Goal: Task Accomplishment & Management: Complete application form

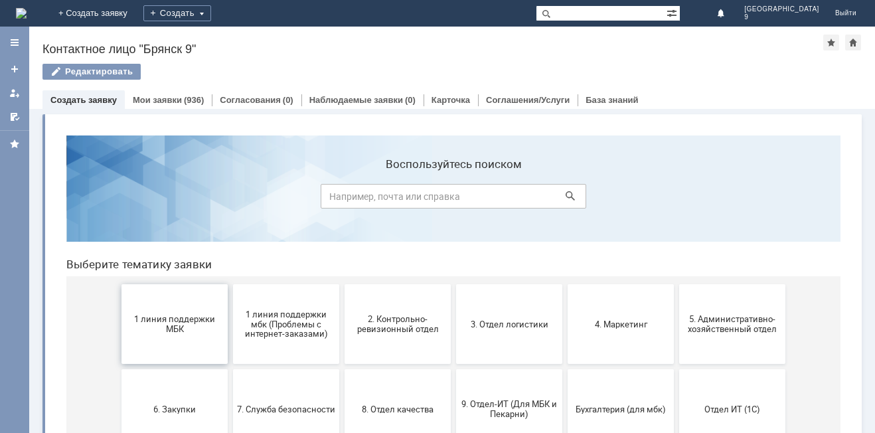
click at [208, 335] on button "1 линия поддержки МБК" at bounding box center [174, 324] width 106 height 80
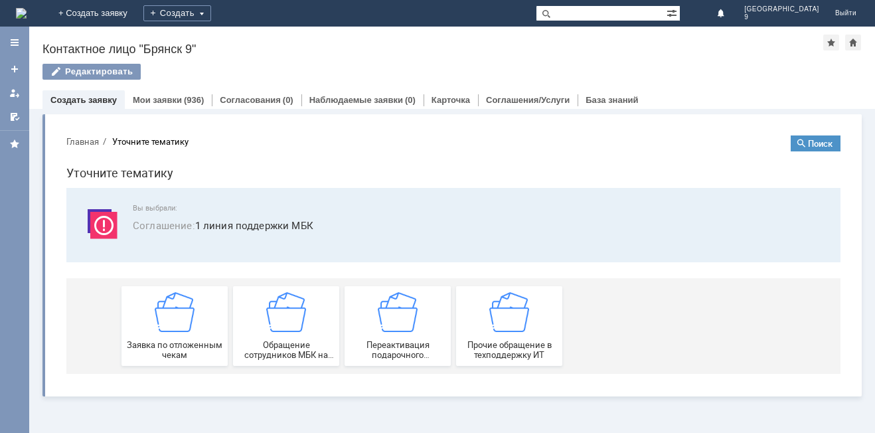
click at [208, 335] on div "Заявка по отложенным чекам" at bounding box center [174, 326] width 98 height 68
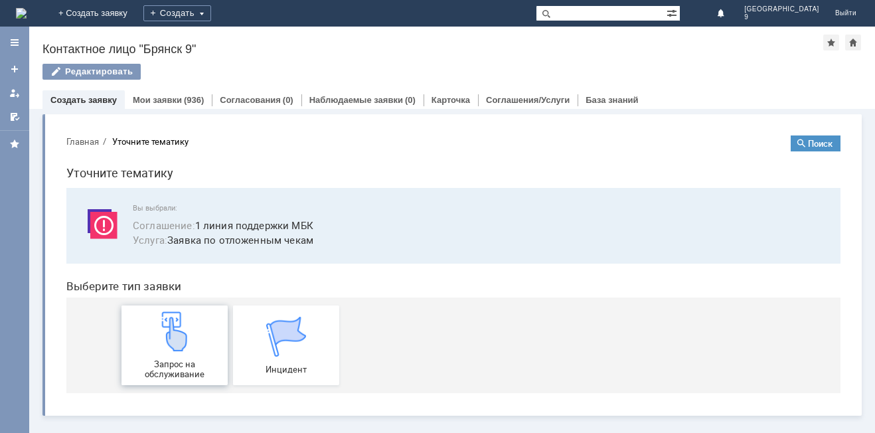
click at [183, 359] on span "Запрос на обслуживание" at bounding box center [174, 369] width 98 height 20
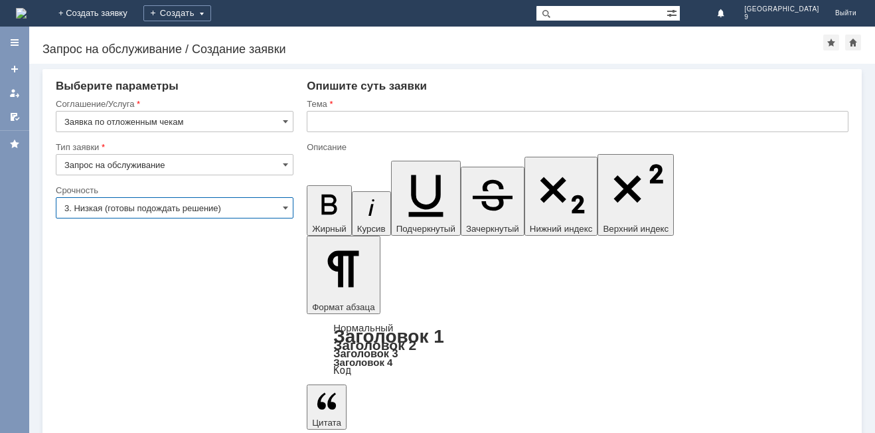
click at [79, 206] on input "3. Низкая (готовы подождать решение)" at bounding box center [175, 207] width 238 height 21
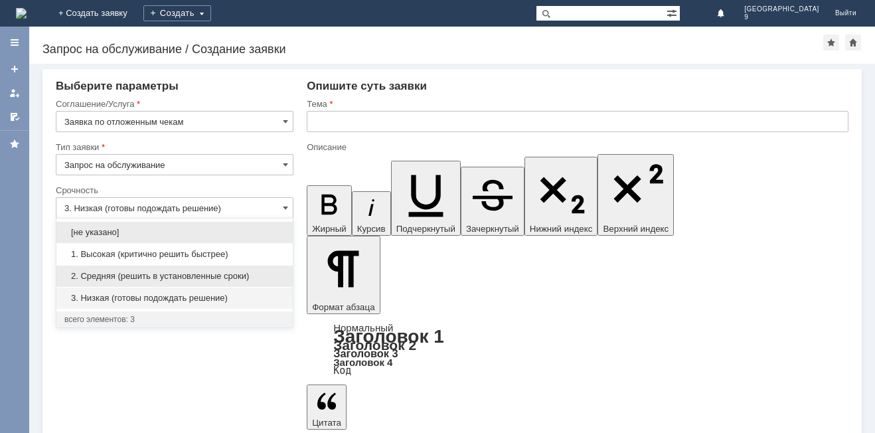
click at [84, 274] on span "2. Средняя (решить в установленные сроки)" at bounding box center [174, 276] width 220 height 11
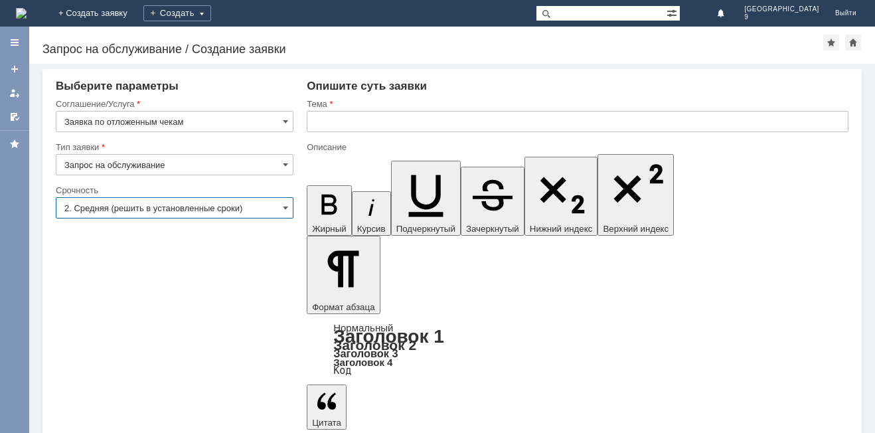
type input "2. Средняя (решить в установленные сроки)"
click at [360, 117] on input "text" at bounding box center [578, 121] width 542 height 21
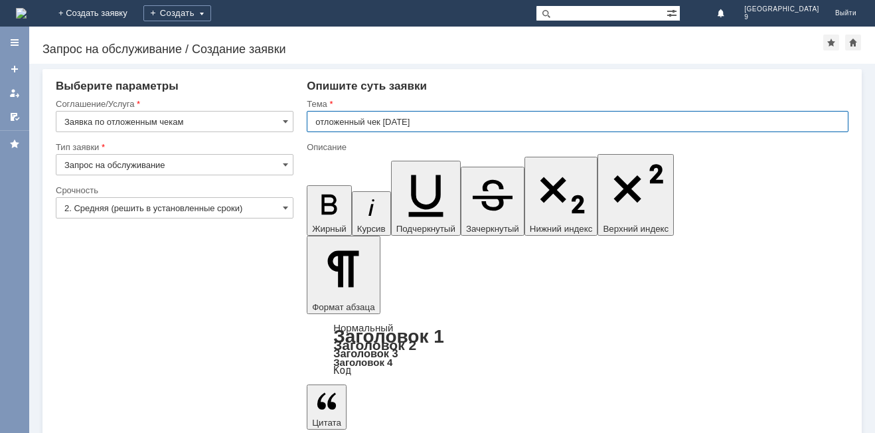
type input "отложенный чек [DATE]"
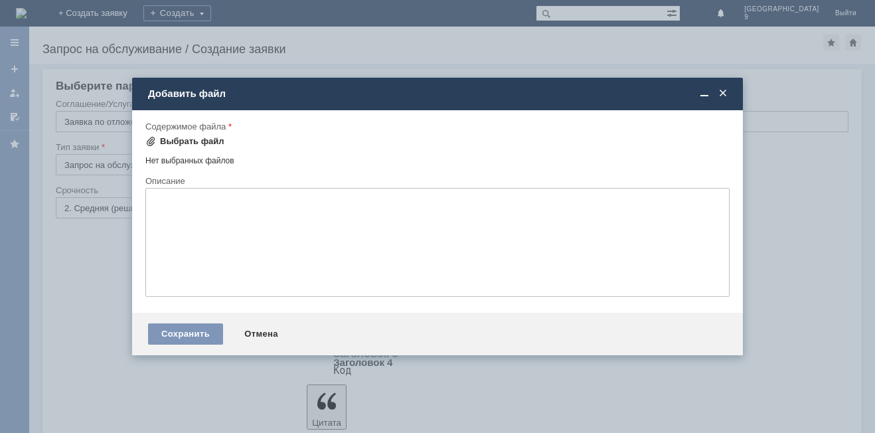
click at [175, 143] on div "Выбрать файл" at bounding box center [192, 141] width 64 height 11
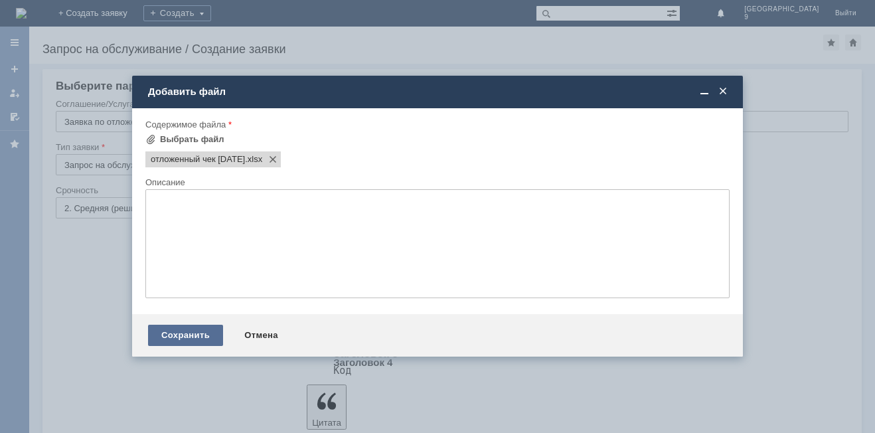
click at [181, 339] on div "Сохранить" at bounding box center [185, 335] width 75 height 21
